Goal: Task Accomplishment & Management: Use online tool/utility

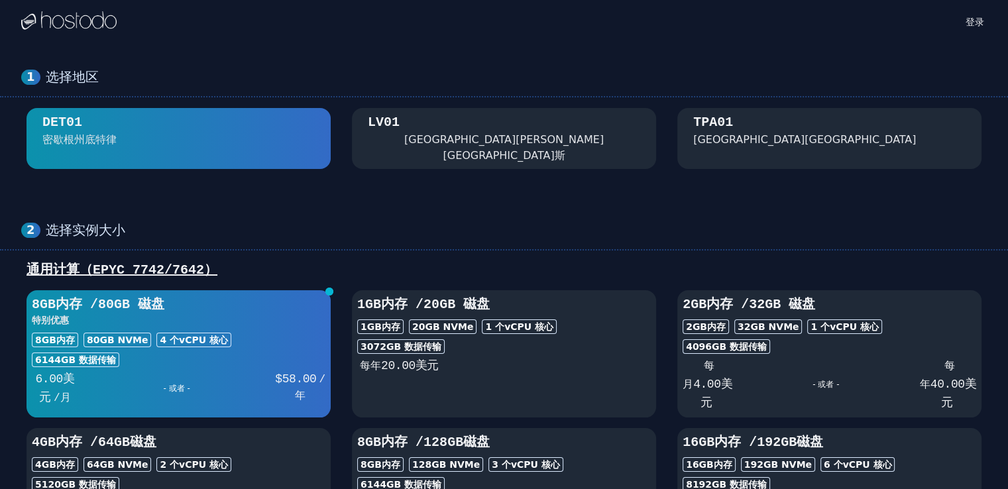
click at [438, 131] on div "[GEOGRAPHIC_DATA] [GEOGRAPHIC_DATA][PERSON_NAME][GEOGRAPHIC_DATA]斯" at bounding box center [504, 138] width 273 height 50
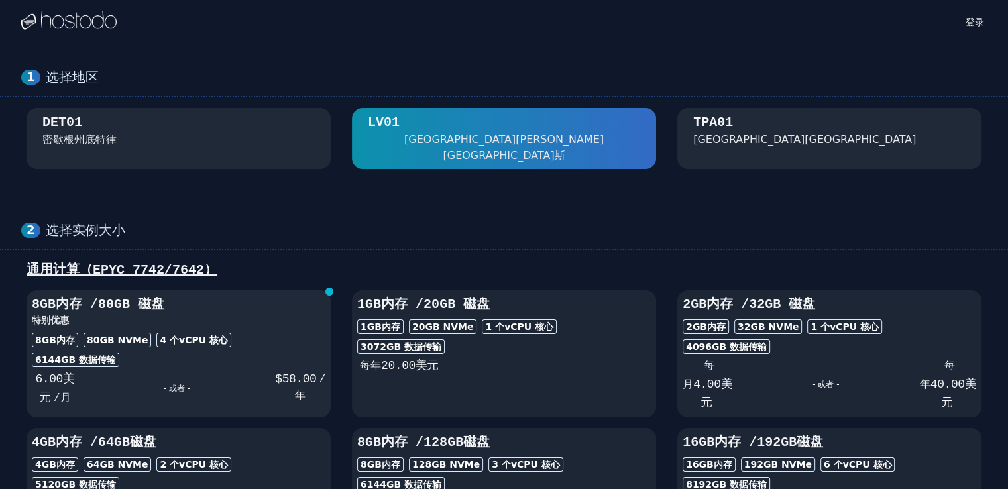
click at [244, 314] on h3 "特别优惠" at bounding box center [179, 320] width 294 height 13
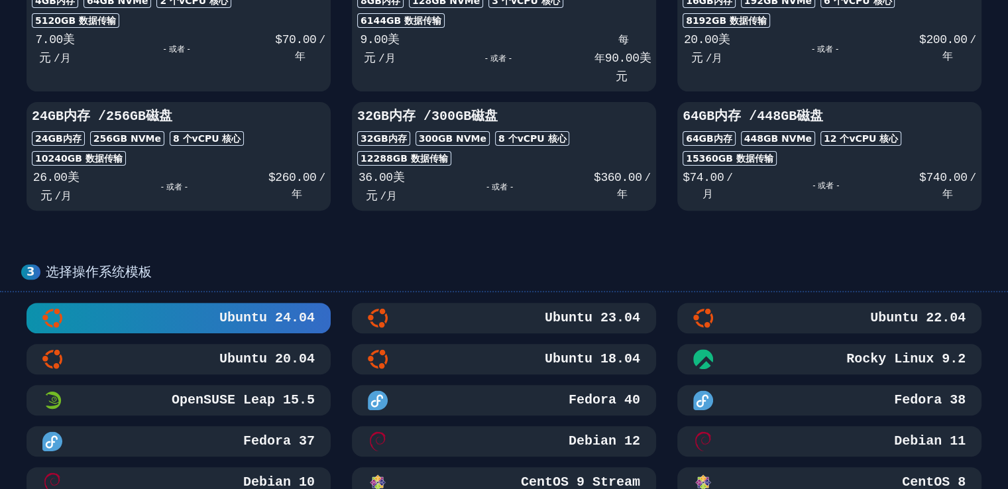
scroll to position [663, 0]
